Goal: Task Accomplishment & Management: Use online tool/utility

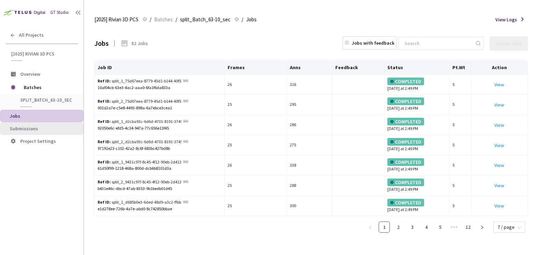
click at [62, 132] on li "Submissions" at bounding box center [42, 128] width 84 height 13
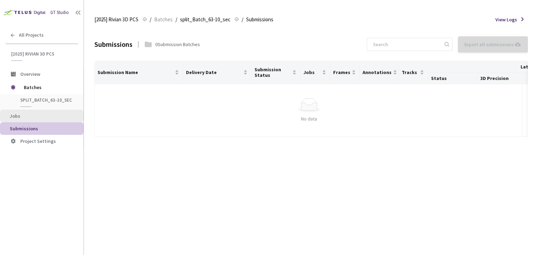
click at [36, 116] on span "Jobs" at bounding box center [44, 116] width 68 height 6
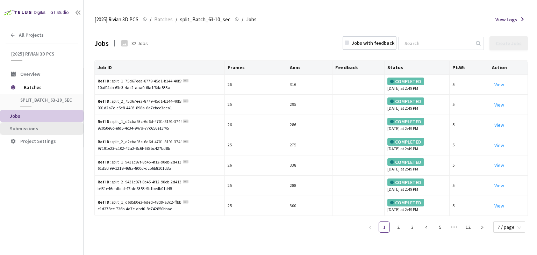
click at [34, 125] on li "Submissions" at bounding box center [42, 128] width 84 height 13
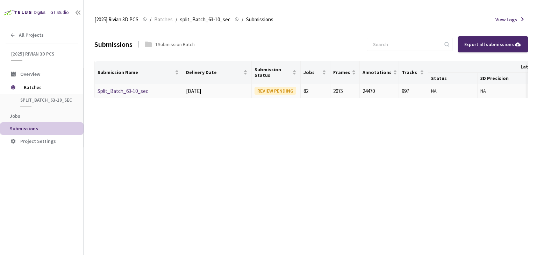
click at [116, 90] on link "Split_Batch_63-10_sec" at bounding box center [123, 91] width 51 height 7
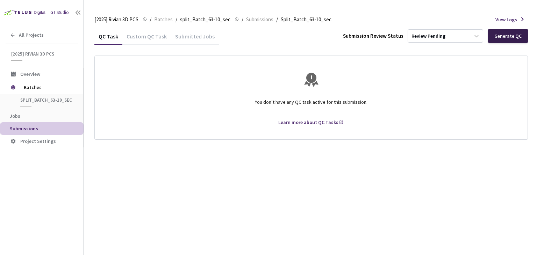
click at [498, 41] on div "Generate QC" at bounding box center [508, 36] width 40 height 14
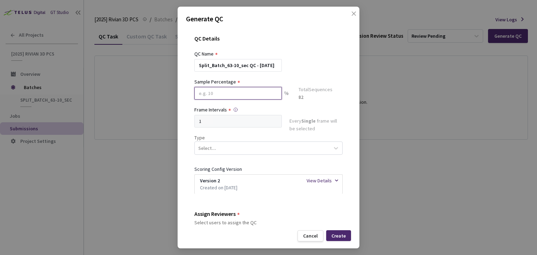
click at [242, 96] on input at bounding box center [238, 93] width 87 height 13
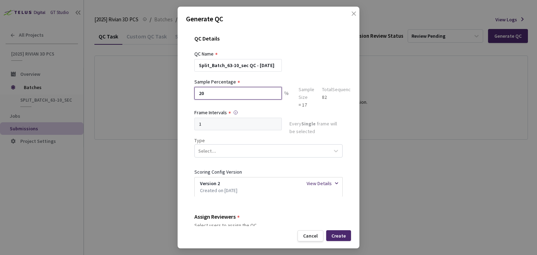
type input "20"
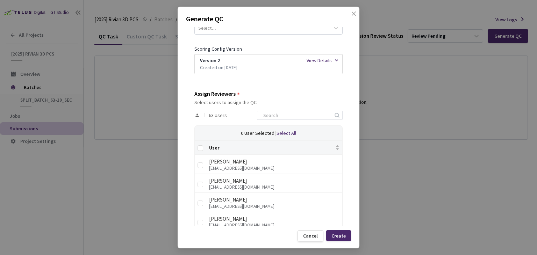
scroll to position [123, 0]
click at [284, 118] on input at bounding box center [296, 115] width 75 height 8
type input "rivian"
click at [199, 148] on input "Select all" at bounding box center [201, 149] width 6 height 6
checkbox input "true"
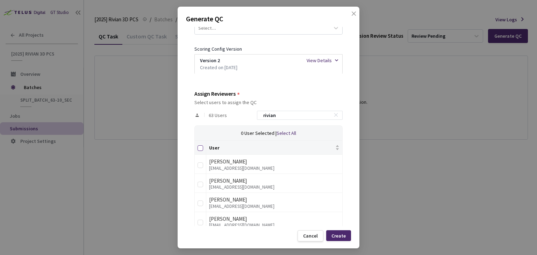
checkbox input "true"
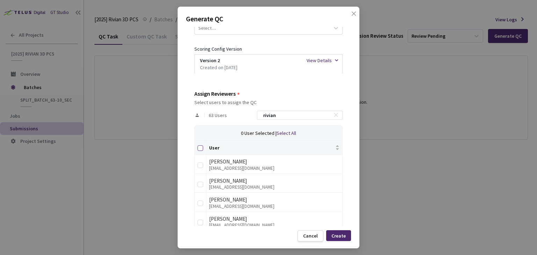
checkbox input "true"
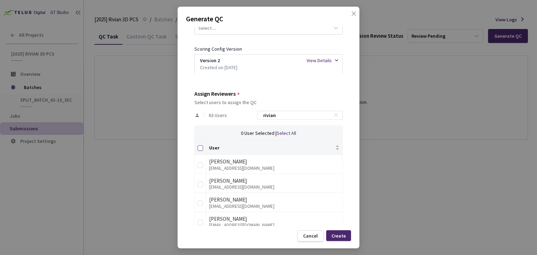
checkbox input "true"
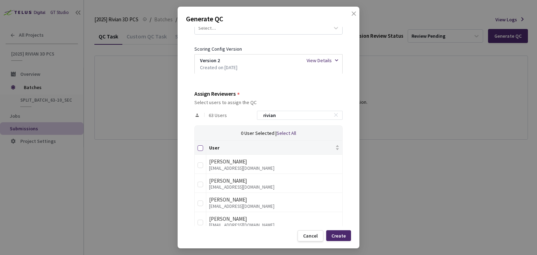
checkbox input "true"
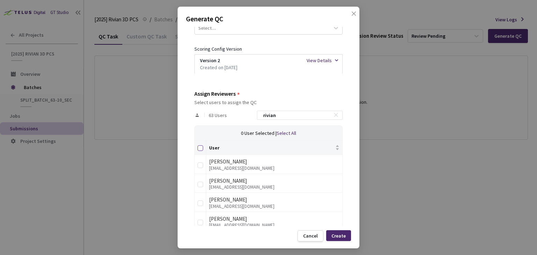
checkbox input "true"
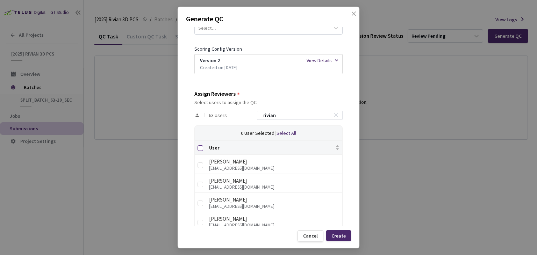
checkbox input "true"
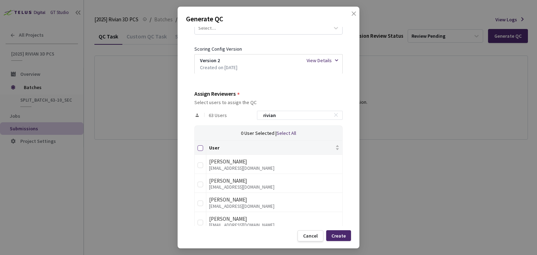
checkbox input "true"
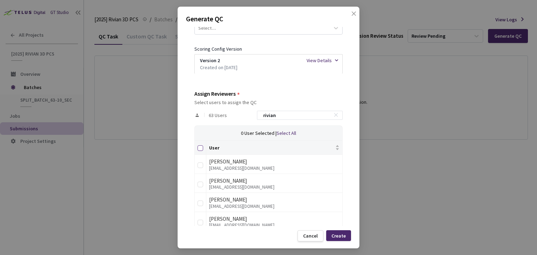
checkbox input "true"
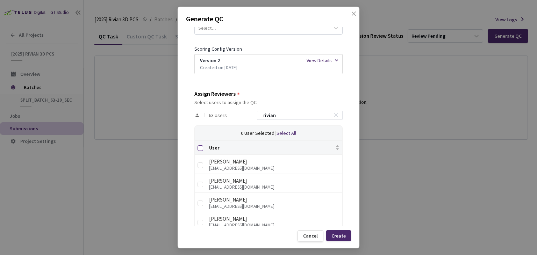
checkbox input "true"
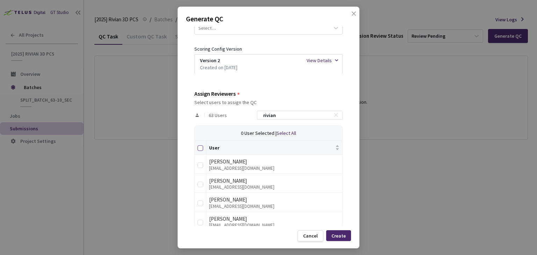
checkbox input "true"
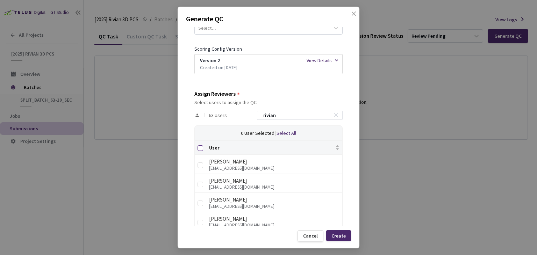
checkbox input "true"
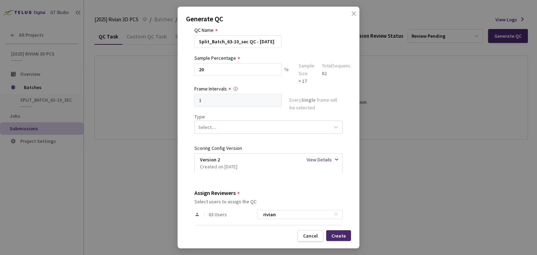
scroll to position [23, 0]
click at [236, 125] on div "Select..." at bounding box center [262, 128] width 135 height 12
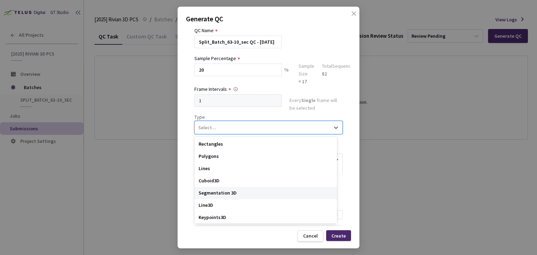
click at [235, 193] on div "Segmentation 3D" at bounding box center [266, 193] width 143 height 12
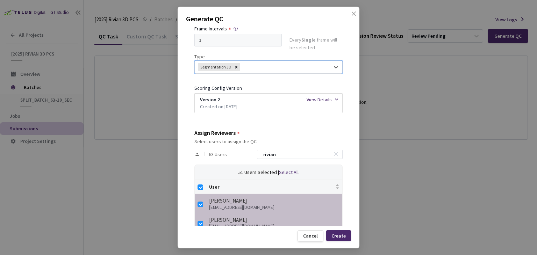
scroll to position [105, 0]
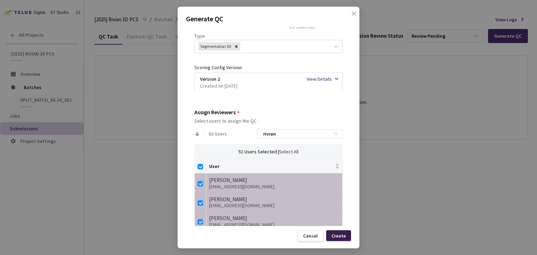
click at [342, 234] on div "Create" at bounding box center [339, 236] width 14 height 6
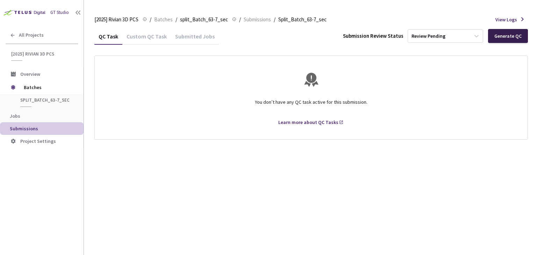
click at [509, 40] on div "Generate QC" at bounding box center [508, 36] width 40 height 14
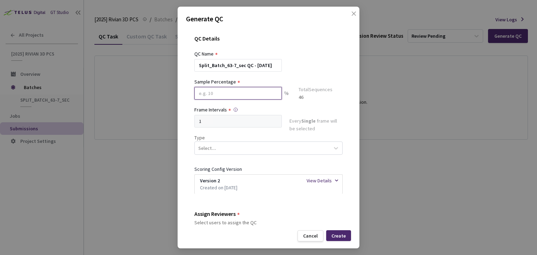
click at [265, 93] on input at bounding box center [238, 93] width 87 height 13
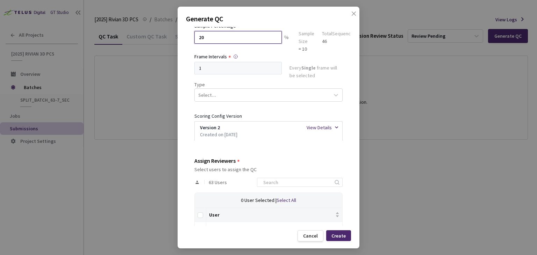
scroll to position [56, 0]
type input "20"
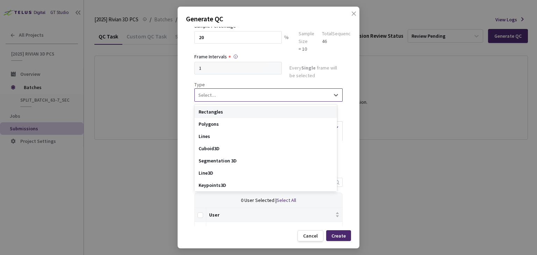
click at [262, 96] on div "Select..." at bounding box center [262, 95] width 135 height 12
click at [249, 158] on div "Segmentation 3D" at bounding box center [266, 161] width 143 height 12
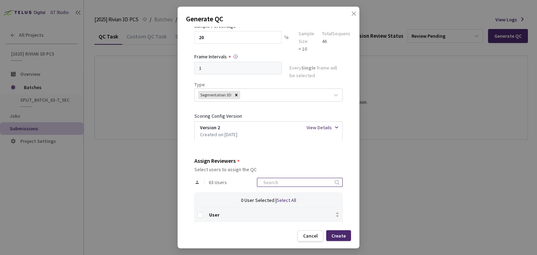
click at [273, 179] on input at bounding box center [296, 182] width 75 height 8
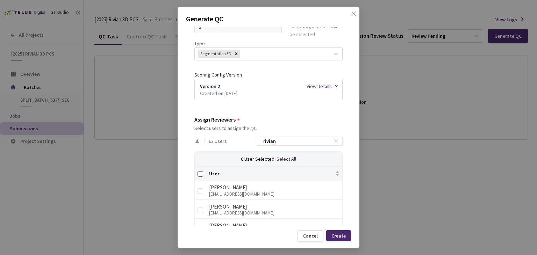
type input "rivian"
click at [200, 176] on input "Select all" at bounding box center [201, 174] width 6 height 6
checkbox input "true"
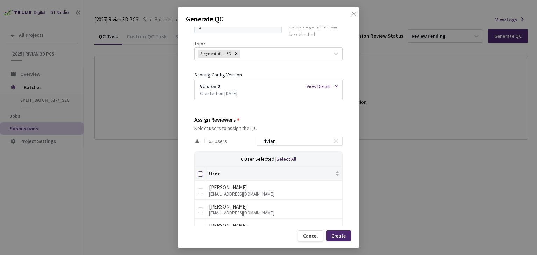
checkbox input "true"
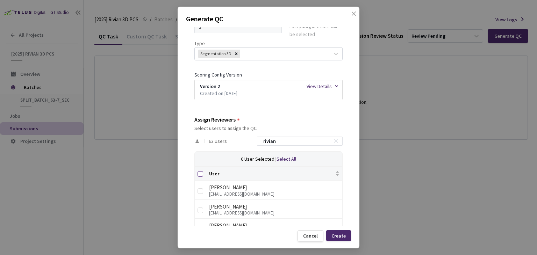
checkbox input "true"
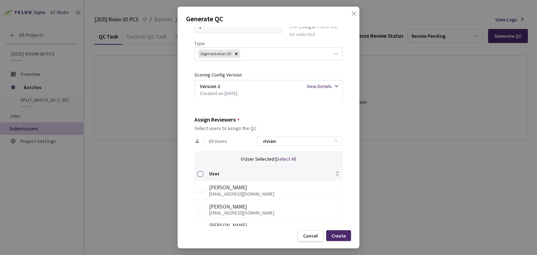
checkbox input "true"
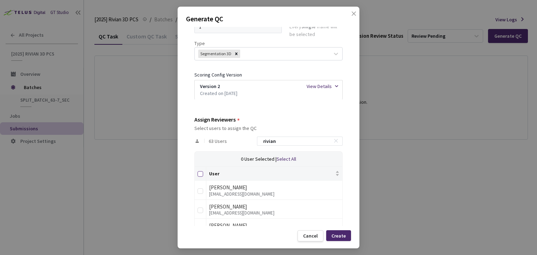
checkbox input "true"
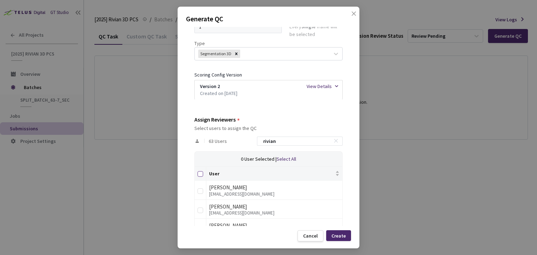
checkbox input "true"
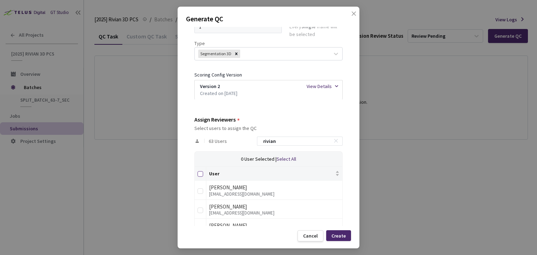
checkbox input "true"
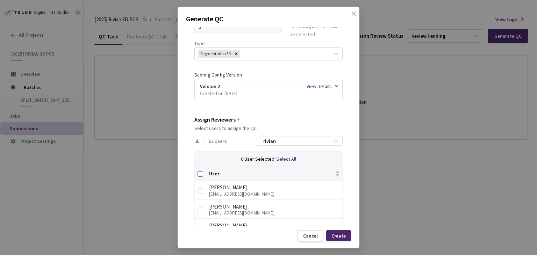
checkbox input "true"
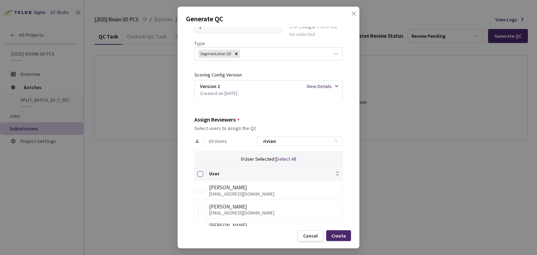
checkbox input "true"
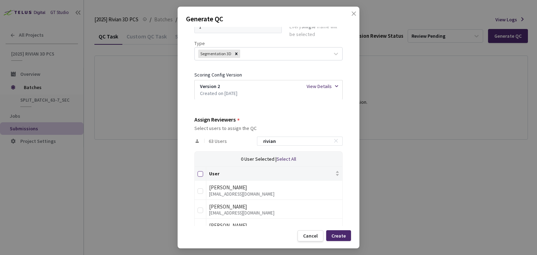
checkbox input "true"
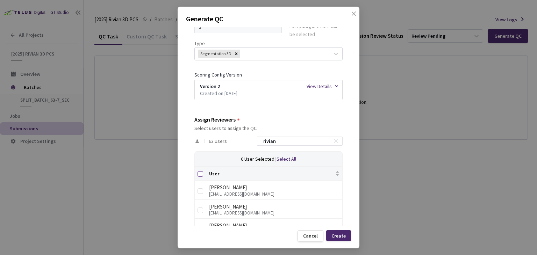
checkbox input "true"
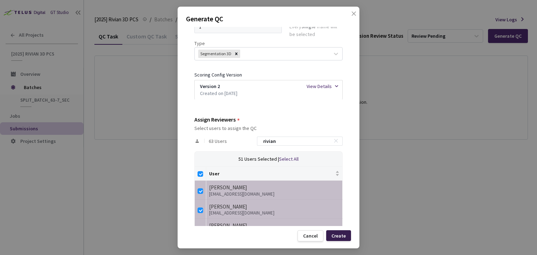
click at [344, 238] on div "Create" at bounding box center [339, 236] width 14 height 6
